Goal: Navigation & Orientation: Find specific page/section

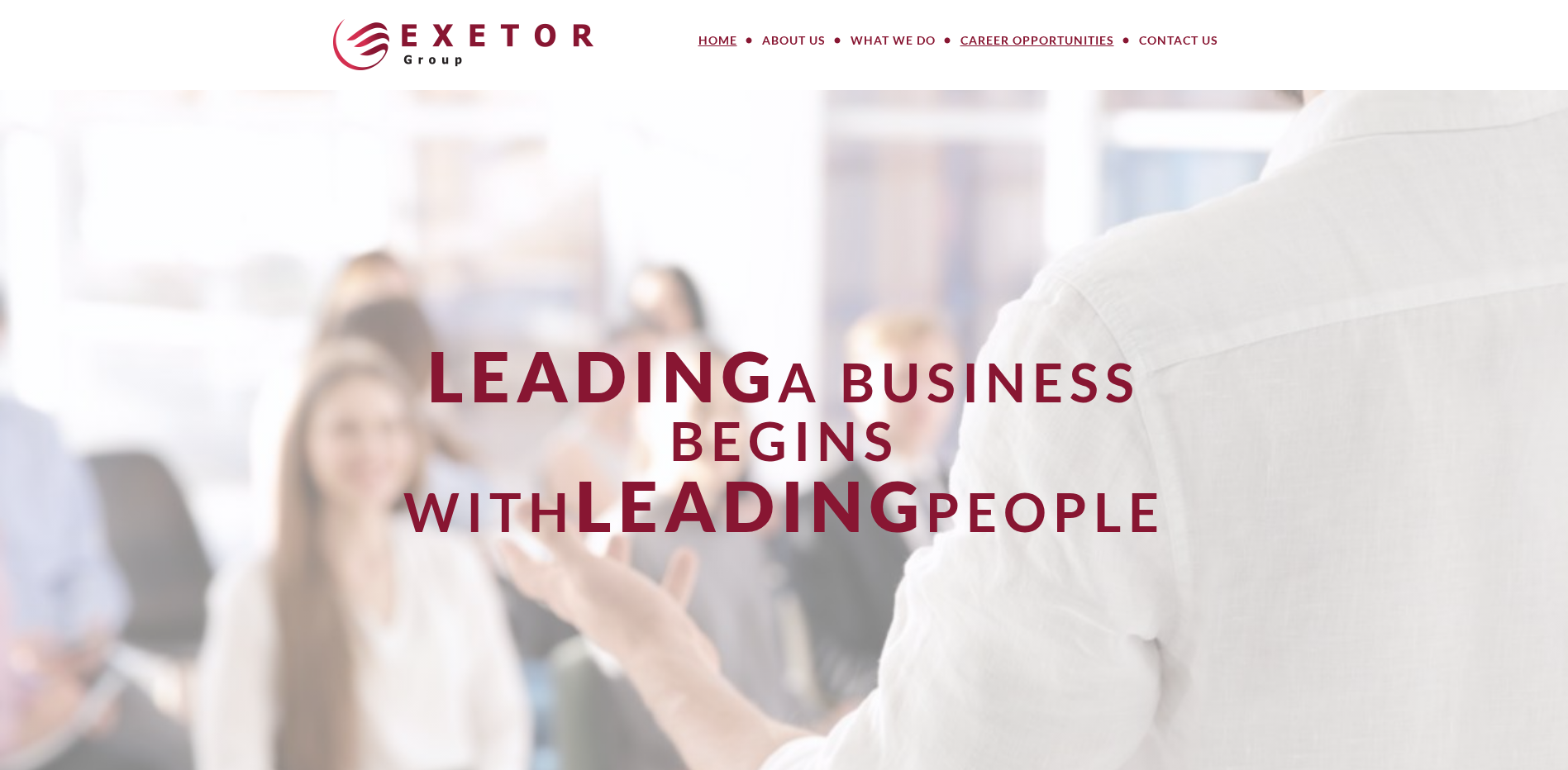
click at [1034, 46] on link "Career Opportunities" at bounding box center [1037, 40] width 178 height 33
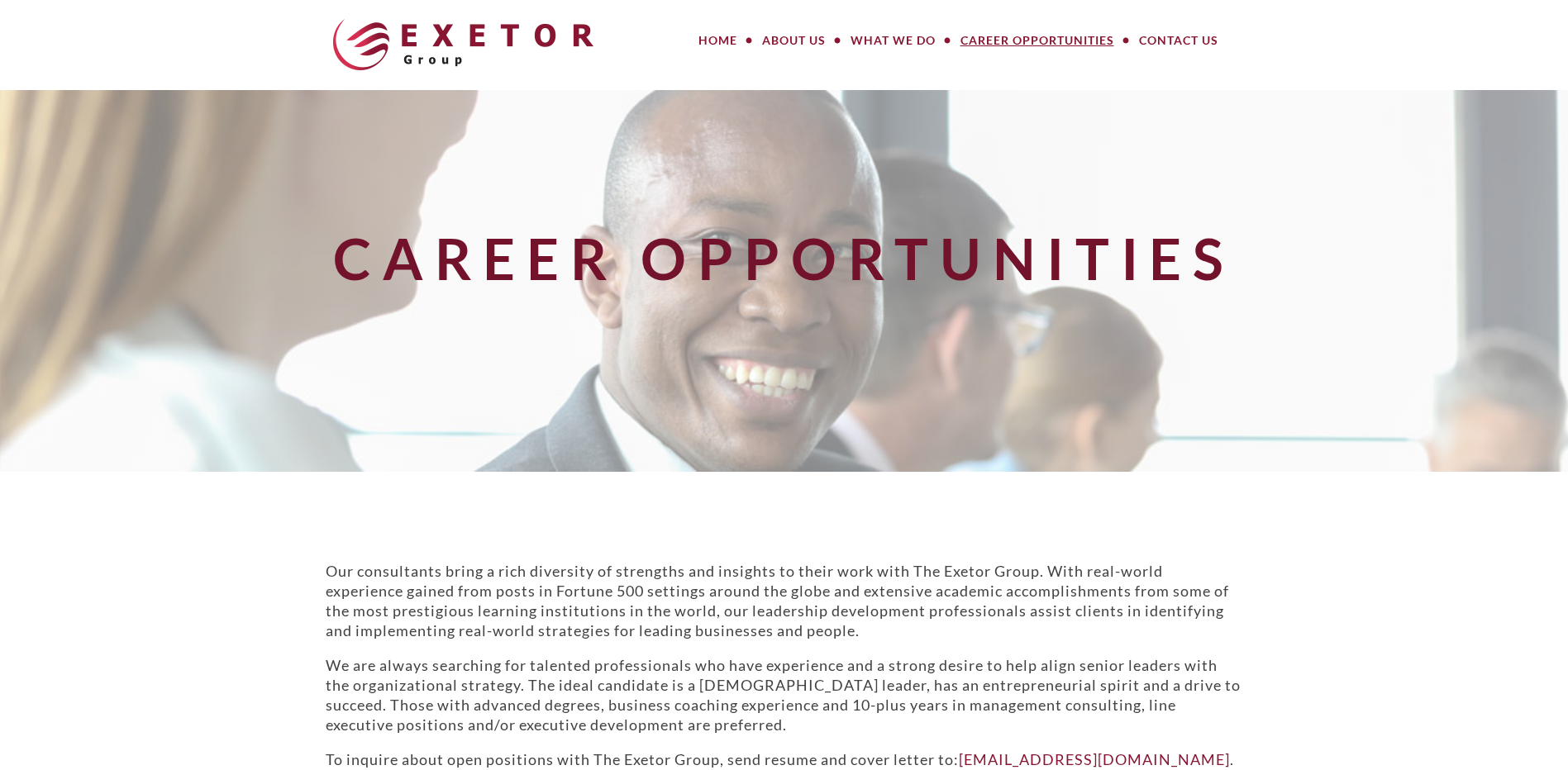
drag, startPoint x: 1170, startPoint y: 100, endPoint x: 1168, endPoint y: 133, distance: 33.1
click at [1168, 133] on div "Career Opportunities" at bounding box center [784, 281] width 967 height 381
click at [721, 39] on link "Home" at bounding box center [718, 40] width 64 height 33
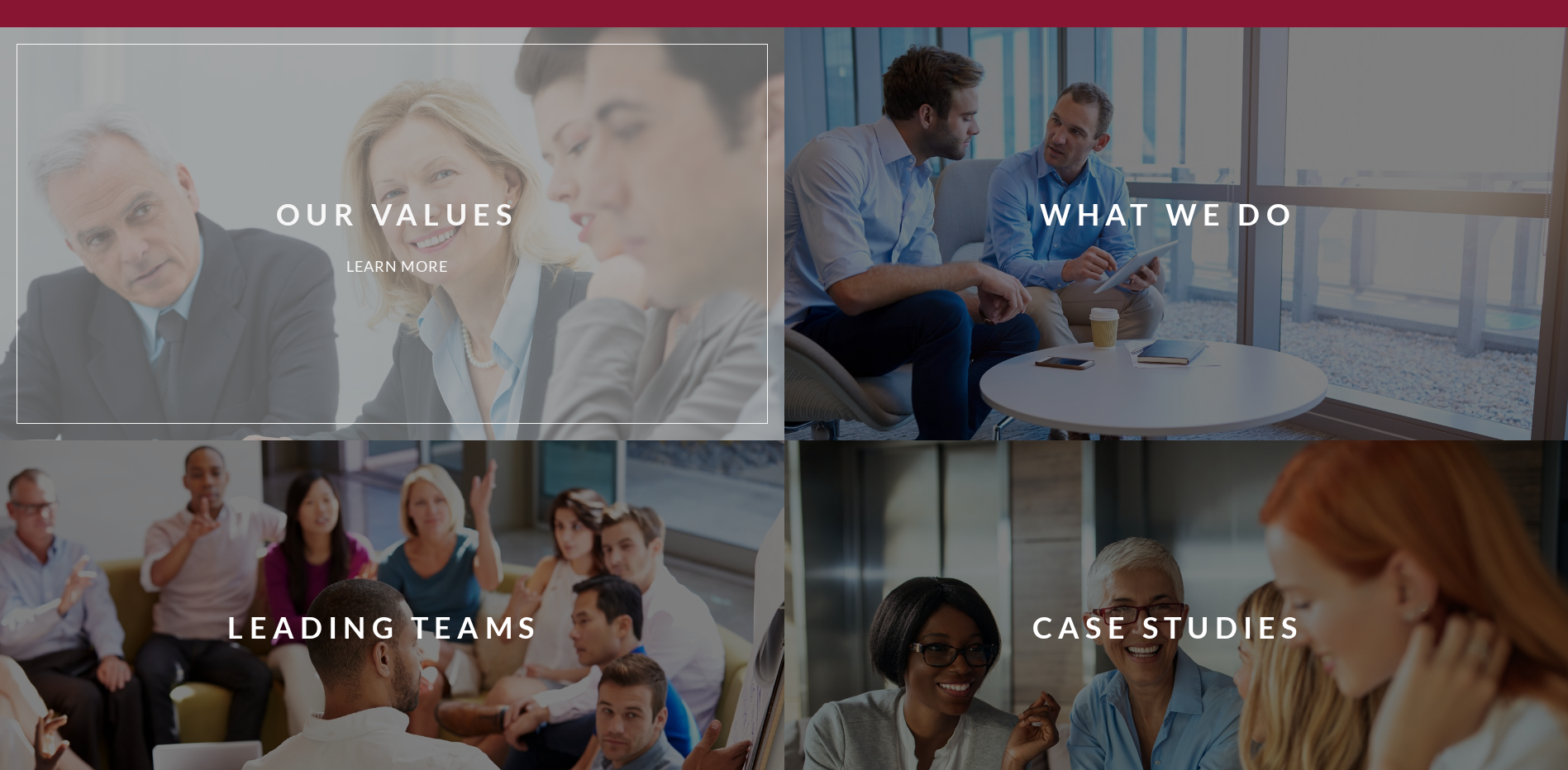
scroll to position [1322, 0]
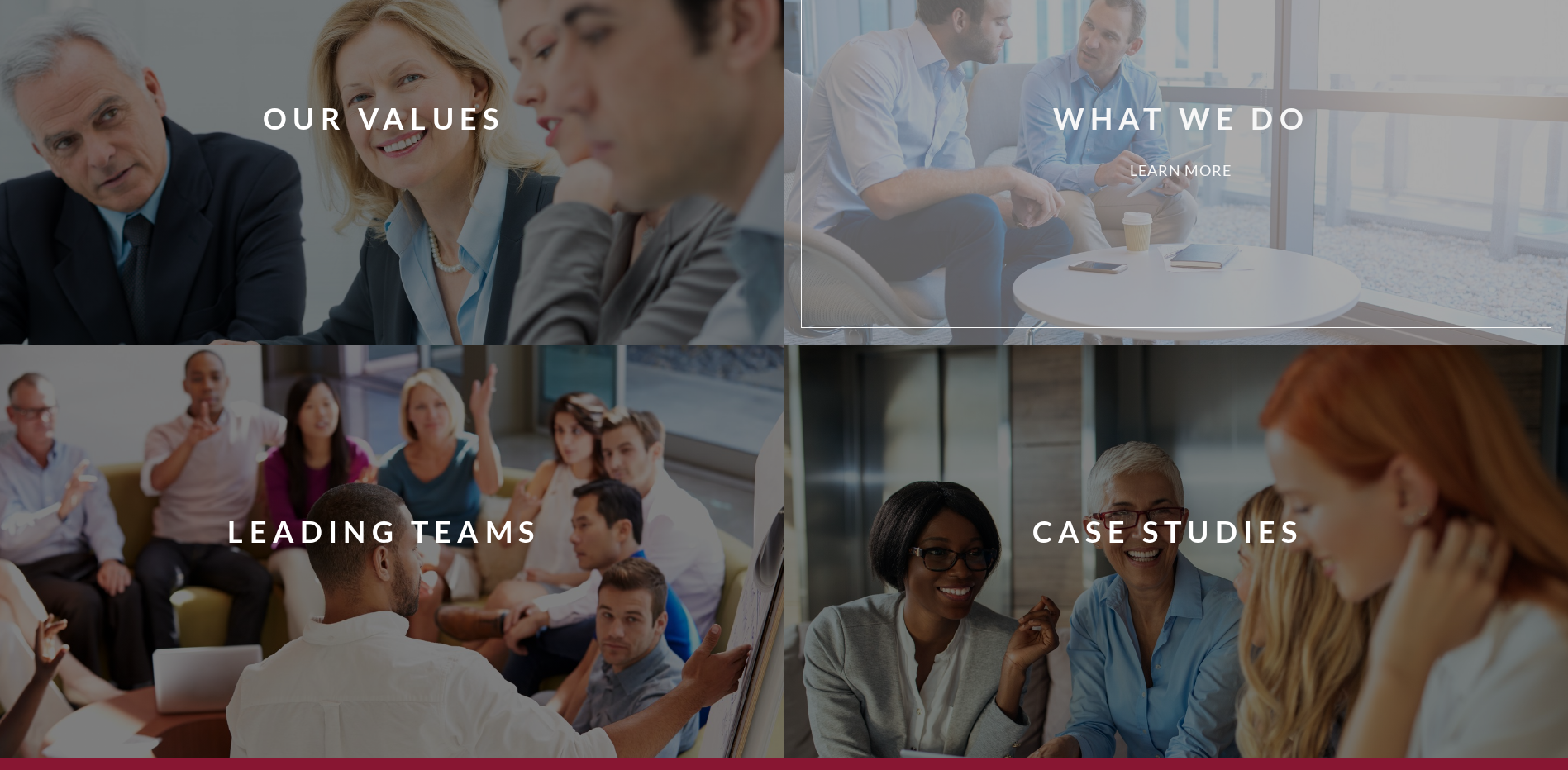
click at [906, 139] on div "What We Do Learn More" at bounding box center [1201, 138] width 775 height 354
